Goal: Information Seeking & Learning: Learn about a topic

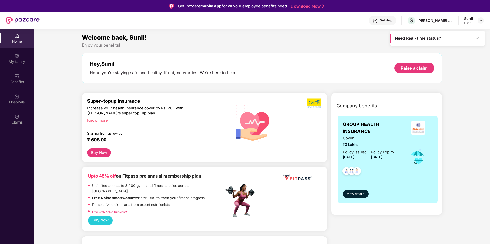
click at [101, 119] on div "Know more" at bounding box center [154, 120] width 134 height 4
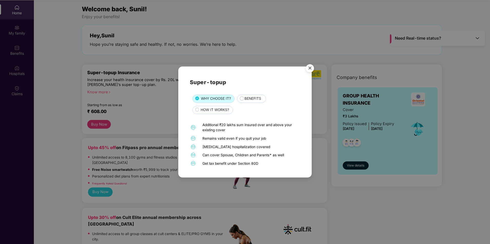
scroll to position [29, 0]
click at [218, 110] on span "HOW IT WORKS?" at bounding box center [214, 110] width 28 height 6
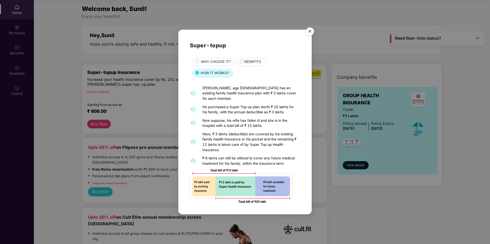
click at [248, 61] on div "BENEFITS" at bounding box center [251, 62] width 29 height 8
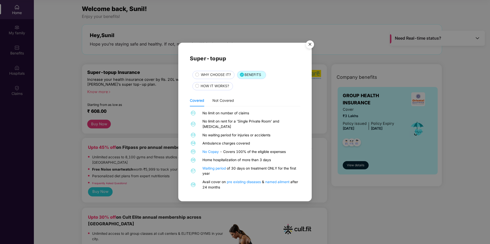
click at [213, 77] on span "WHY CHOOSE IT?" at bounding box center [216, 75] width 30 height 6
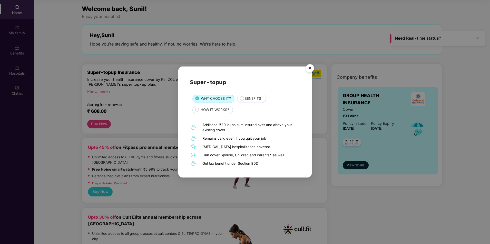
click at [253, 96] on div "BENEFITS" at bounding box center [251, 99] width 29 height 8
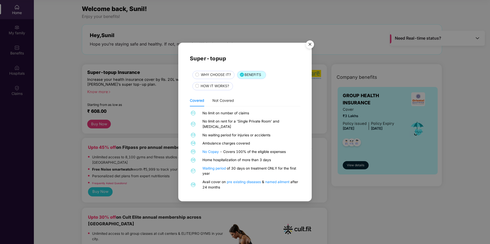
click at [215, 89] on span "HOW IT WORKS?" at bounding box center [214, 87] width 28 height 6
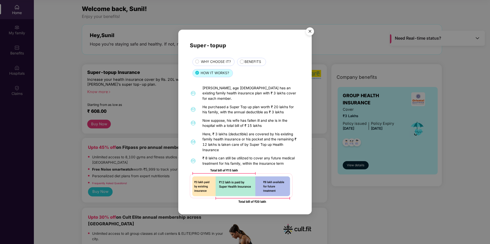
click at [308, 33] on img "Close" at bounding box center [309, 32] width 14 height 14
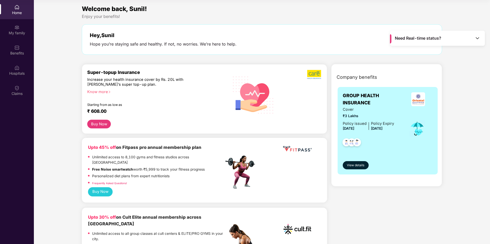
click at [97, 125] on button "Buy Now" at bounding box center [99, 124] width 24 height 9
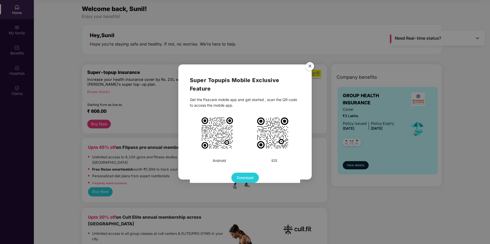
click at [249, 178] on span "Download" at bounding box center [245, 178] width 17 height 6
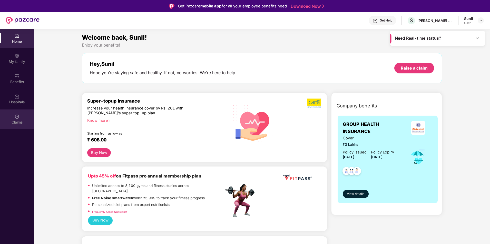
click at [13, 120] on div "Claims" at bounding box center [17, 122] width 34 height 5
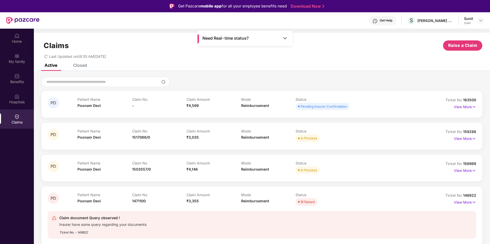
click at [77, 66] on div "Closed" at bounding box center [80, 65] width 14 height 5
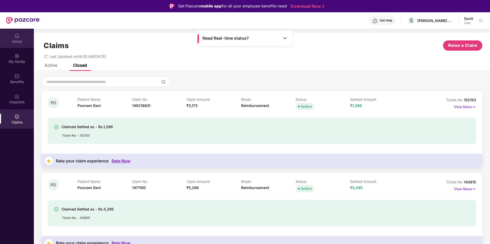
click at [16, 40] on div "Home" at bounding box center [17, 41] width 34 height 5
